Goal: Check status: Check status

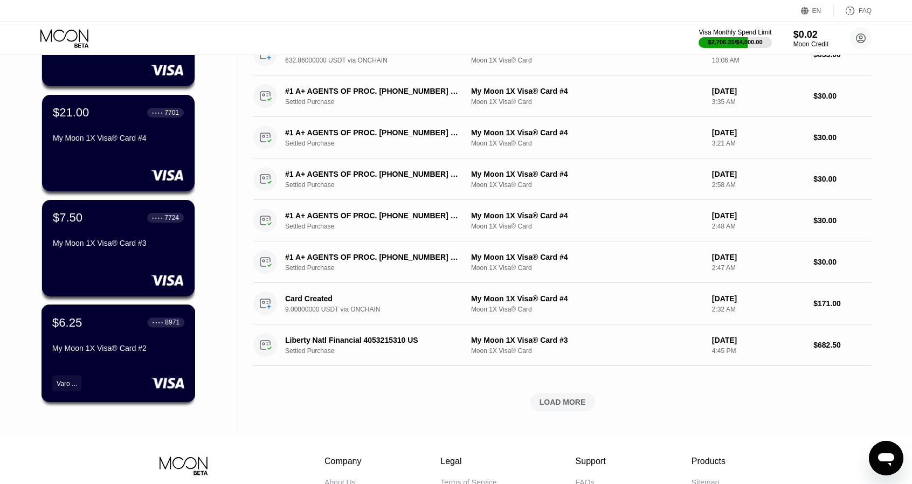
scroll to position [270, 0]
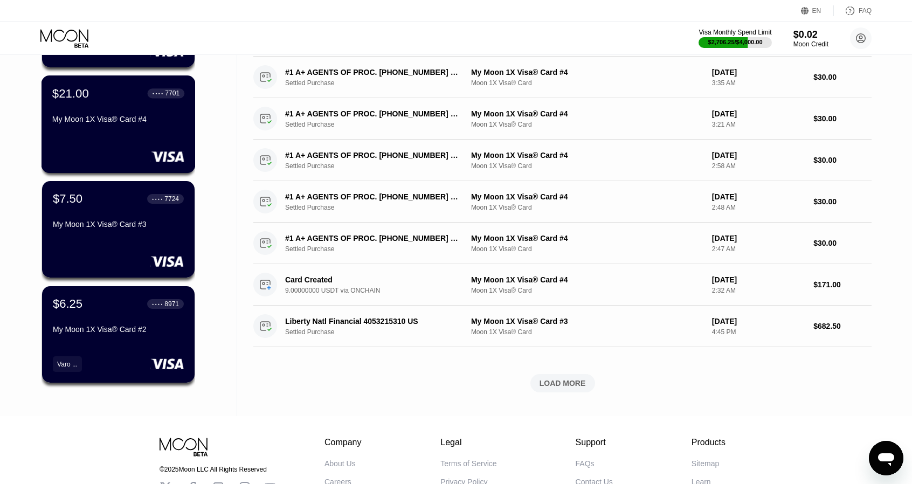
click at [103, 148] on div "$21.00 ● ● ● ● 7701 My Moon 1X Visa® Card #4" at bounding box center [119, 124] width 154 height 98
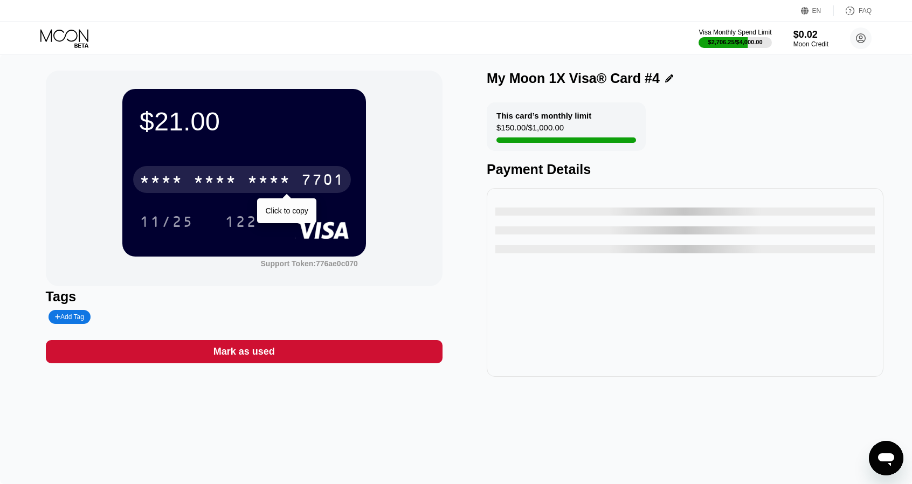
click at [231, 175] on div "* * * *" at bounding box center [215, 181] width 43 height 17
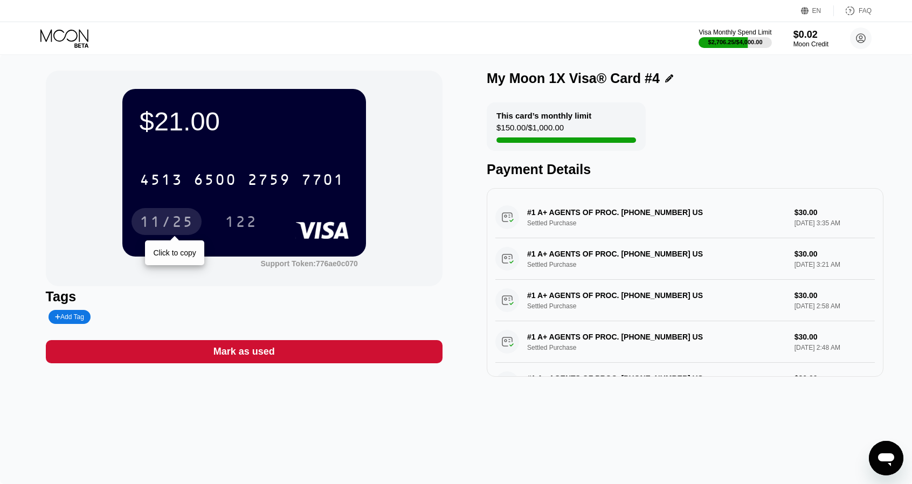
click at [184, 225] on div "11/25" at bounding box center [167, 223] width 54 height 17
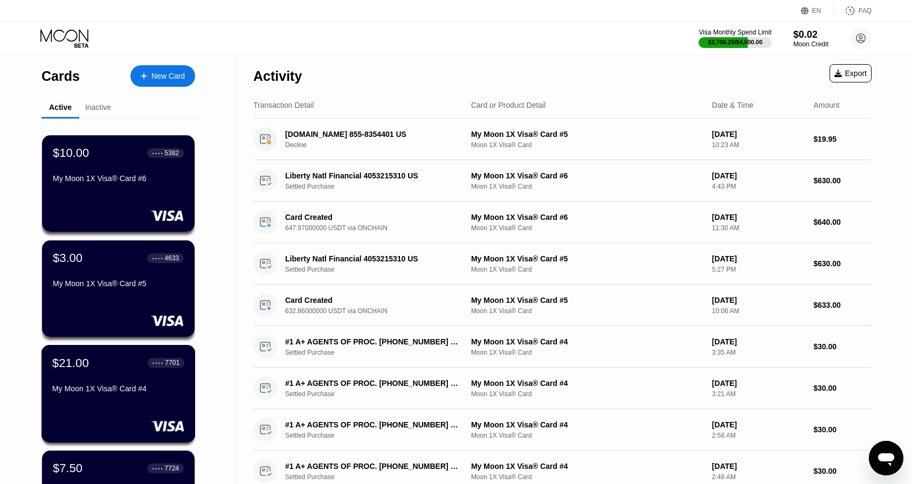
click at [110, 382] on div "$21.00 ● ● ● ● 7701 My Moon 1X Visa® Card #4" at bounding box center [118, 377] width 132 height 42
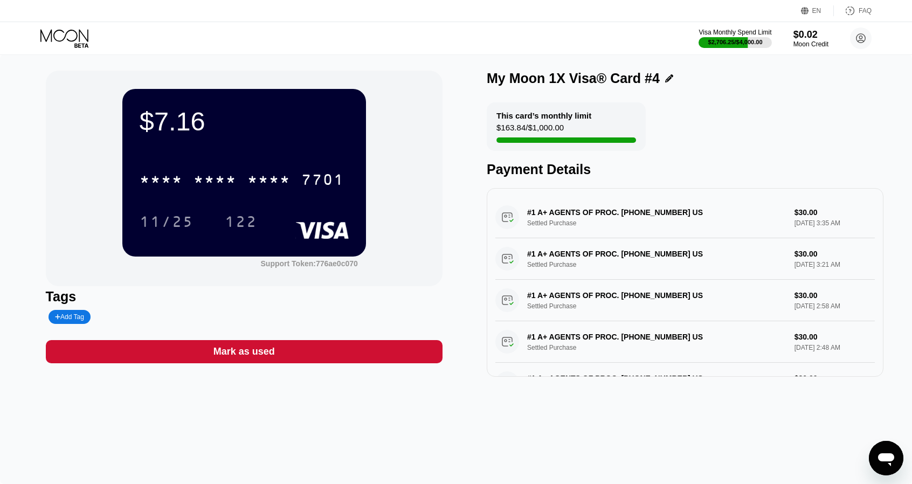
click at [67, 33] on icon at bounding box center [65, 38] width 50 height 19
